Goal: Transaction & Acquisition: Purchase product/service

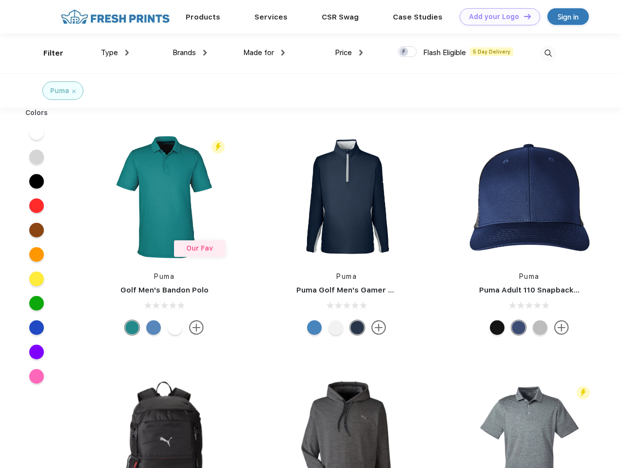
click at [496, 17] on link "Add your Logo Design Tool" at bounding box center [499, 16] width 80 height 17
click at [0, 0] on div "Design Tool" at bounding box center [0, 0] width 0 height 0
click at [523, 16] on link "Add your Logo Design Tool" at bounding box center [499, 16] width 80 height 17
click at [47, 53] on div "Filter" at bounding box center [53, 53] width 20 height 11
click at [115, 53] on span "Type" at bounding box center [109, 52] width 17 height 9
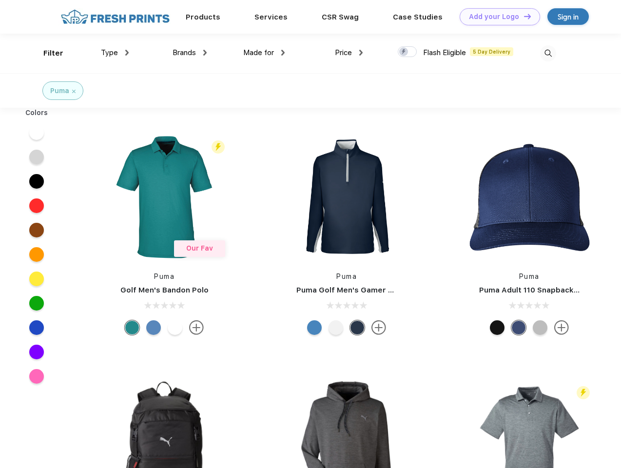
click at [189, 53] on span "Brands" at bounding box center [183, 52] width 23 height 9
click at [264, 53] on span "Made for" at bounding box center [258, 52] width 31 height 9
click at [349, 53] on span "Price" at bounding box center [343, 52] width 17 height 9
click at [407, 52] on div at bounding box center [406, 51] width 19 height 11
click at [404, 52] on input "checkbox" at bounding box center [400, 49] width 6 height 6
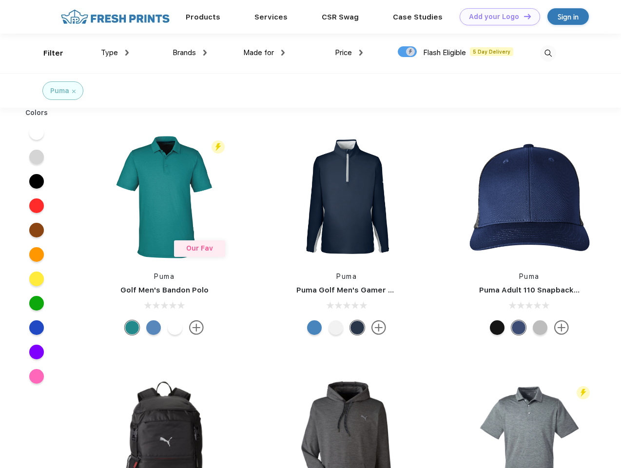
click at [547, 53] on img at bounding box center [548, 53] width 16 height 16
